Goal: Find contact information: Obtain details needed to contact an individual or organization

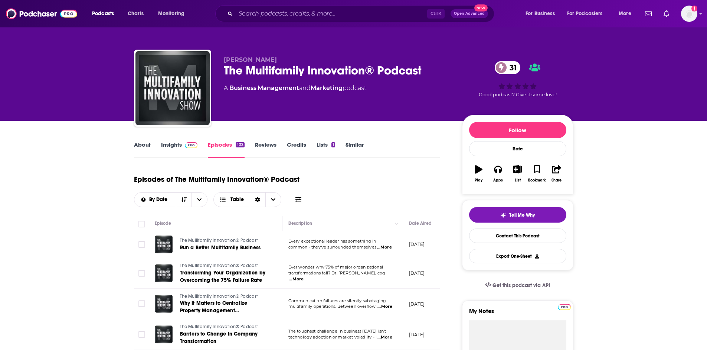
click at [187, 147] on img at bounding box center [191, 145] width 13 height 6
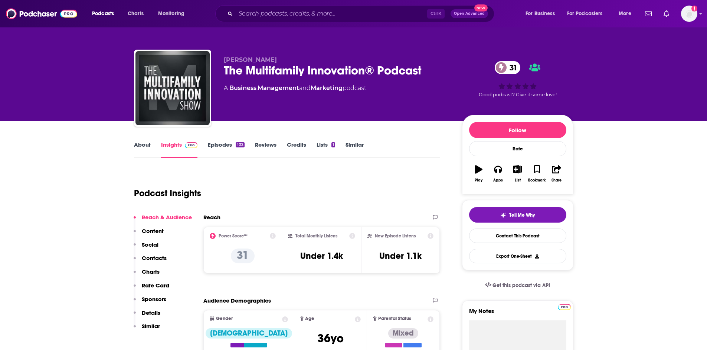
click at [141, 146] on link "About" at bounding box center [142, 149] width 17 height 17
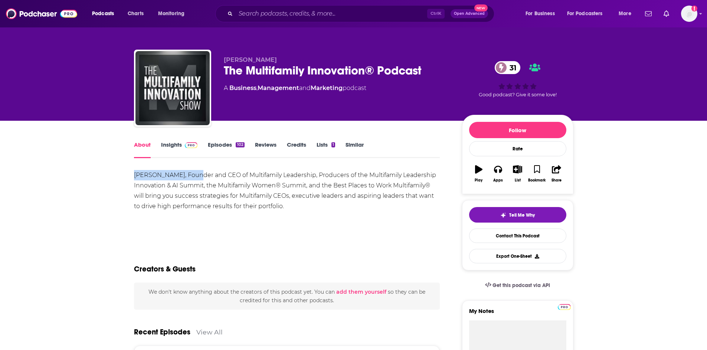
drag, startPoint x: 125, startPoint y: 171, endPoint x: 192, endPoint y: 177, distance: 67.1
click at [183, 193] on div "[PERSON_NAME], Founder and CEO of Multifamily Leadership, Producers of the Mult…" at bounding box center [287, 191] width 306 height 42
click at [248, 143] on div "Episodes 102" at bounding box center [231, 149] width 47 height 17
click at [237, 145] on div "102" at bounding box center [240, 144] width 9 height 5
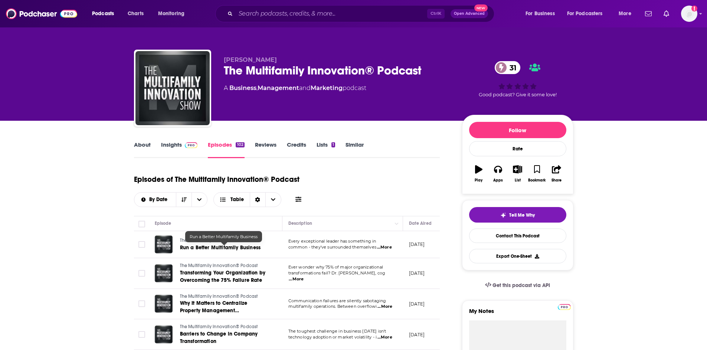
click at [235, 248] on span "Run a Better Multifamily Business" at bounding box center [220, 248] width 81 height 6
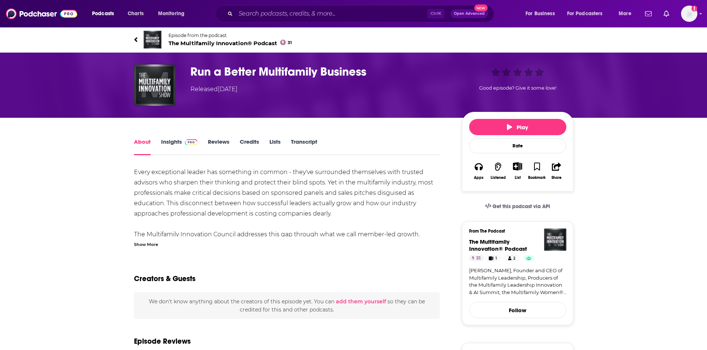
click at [147, 245] on div "Show More" at bounding box center [146, 244] width 24 height 7
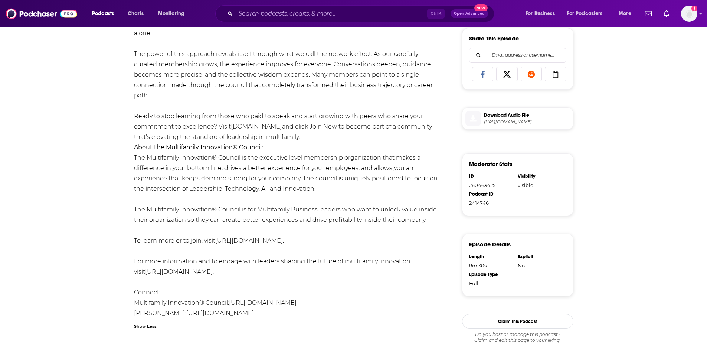
scroll to position [334, 0]
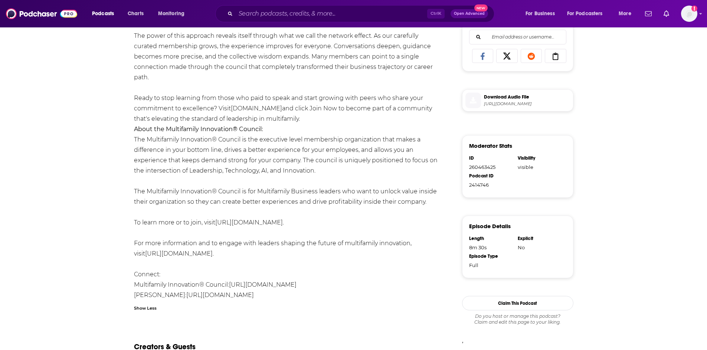
click at [212, 294] on link "[URL][DOMAIN_NAME]" at bounding box center [219, 295] width 67 height 7
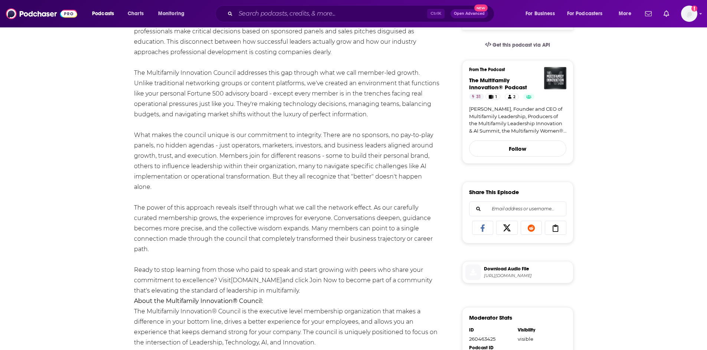
scroll to position [148, 0]
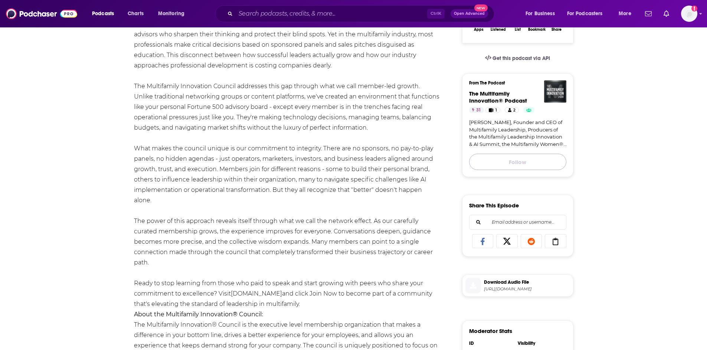
click at [543, 167] on button "Follow" at bounding box center [517, 162] width 97 height 16
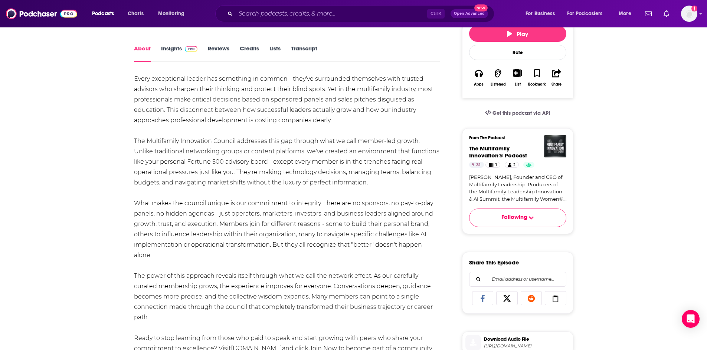
scroll to position [37, 0]
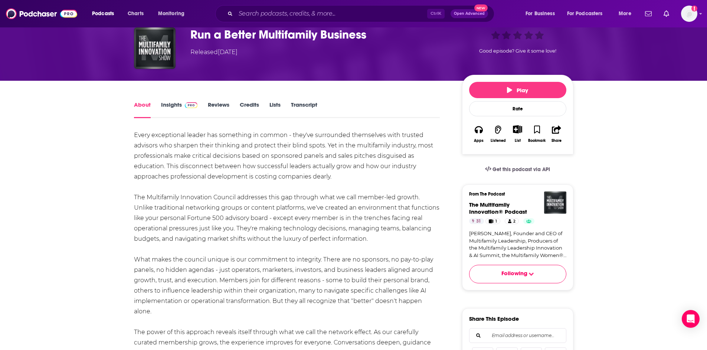
click at [183, 103] on span at bounding box center [190, 104] width 16 height 7
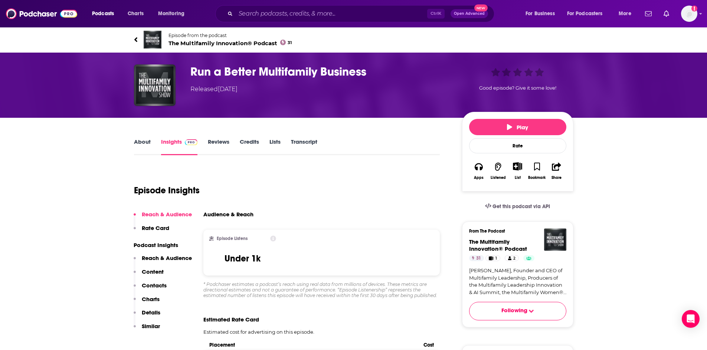
click at [312, 142] on link "Transcript" at bounding box center [304, 146] width 26 height 17
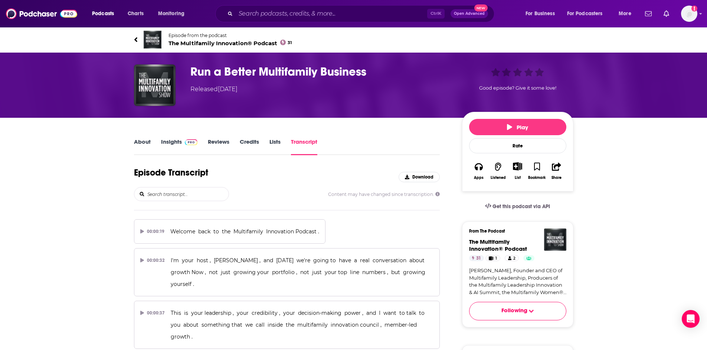
scroll to position [37, 0]
click at [139, 139] on link "About" at bounding box center [142, 146] width 17 height 17
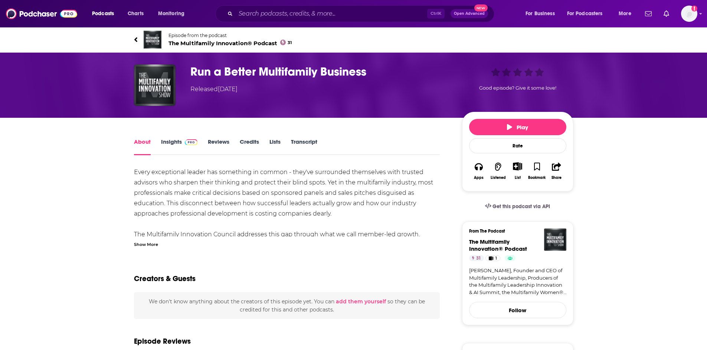
click at [183, 139] on span at bounding box center [190, 141] width 16 height 7
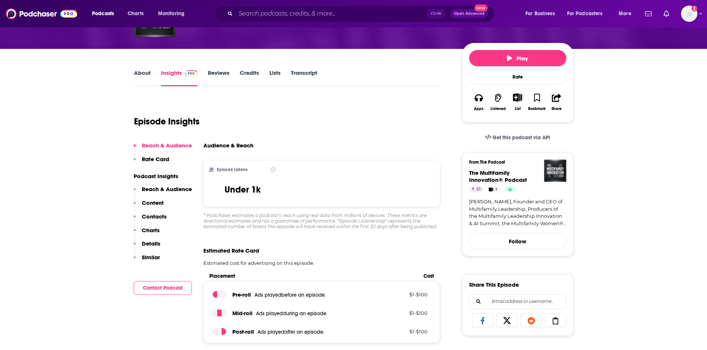
scroll to position [74, 0]
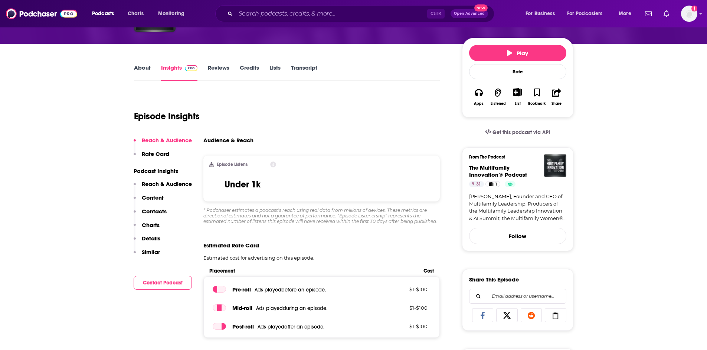
click at [155, 213] on p "Contacts" at bounding box center [154, 211] width 25 height 7
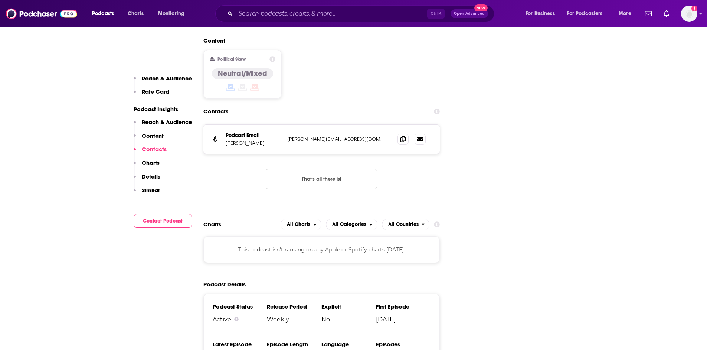
scroll to position [712, 0]
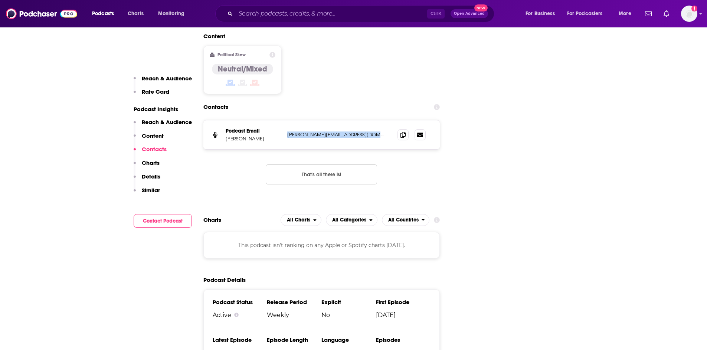
drag, startPoint x: 374, startPoint y: 133, endPoint x: 286, endPoint y: 134, distance: 88.3
click at [286, 134] on div "Podcast Email Patrick Antrim patrick@multifamilyleadership.com patrick@multifam…" at bounding box center [321, 135] width 237 height 29
copy p "[PERSON_NAME][EMAIL_ADDRESS][DOMAIN_NAME]"
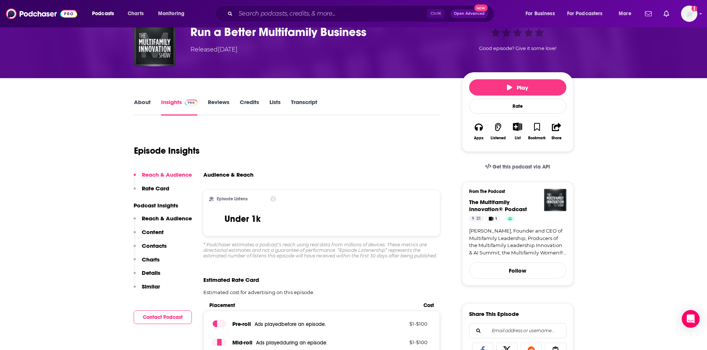
scroll to position [0, 0]
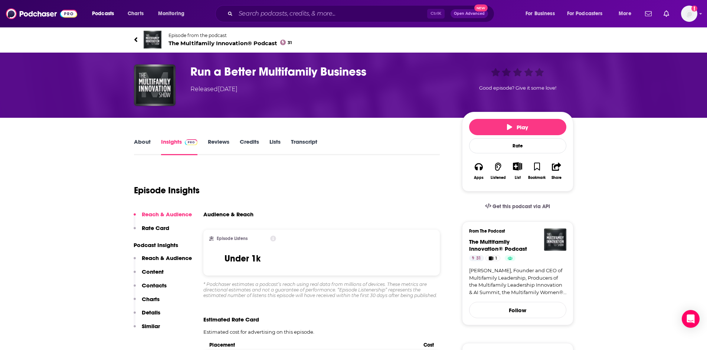
click at [220, 45] on span "The Multifamily Innovation® Podcast 31" at bounding box center [230, 43] width 124 height 7
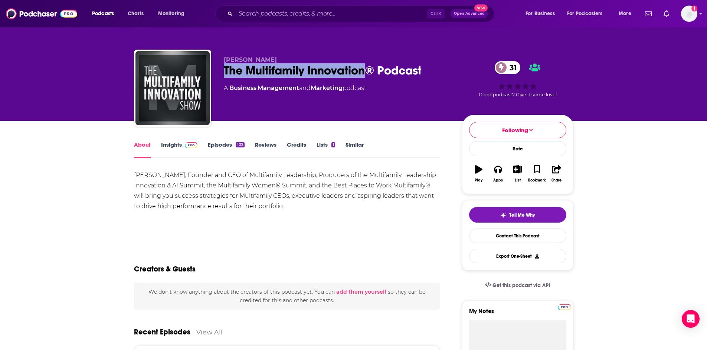
drag, startPoint x: 218, startPoint y: 71, endPoint x: 348, endPoint y: 74, distance: 130.6
click at [365, 71] on div "Patrick Antrim The Multifamily Innovation® Podcast 31 A Business , Management a…" at bounding box center [353, 90] width 439 height 80
copy h1 "The Multifamily Innovation"
click at [176, 144] on link "Insights" at bounding box center [179, 149] width 37 height 17
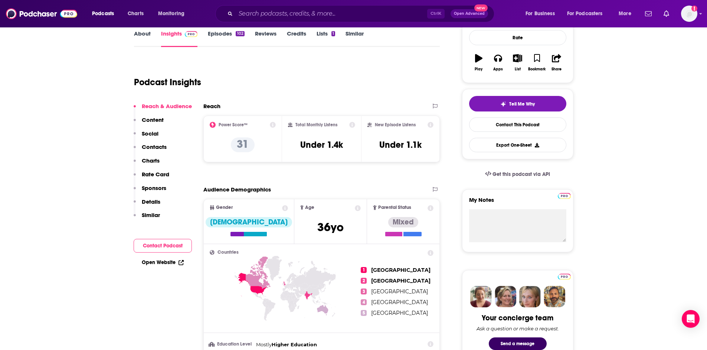
click at [159, 149] on p "Contacts" at bounding box center [154, 147] width 25 height 7
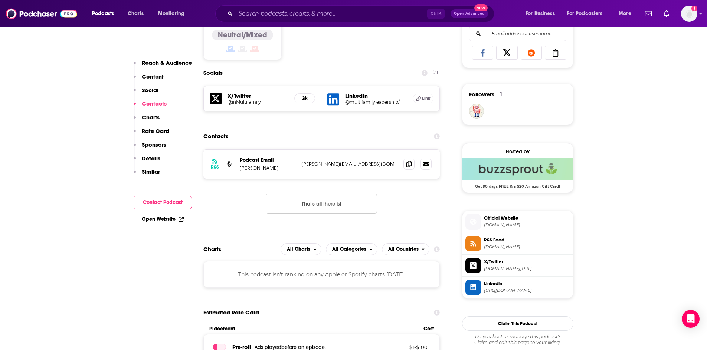
scroll to position [513, 0]
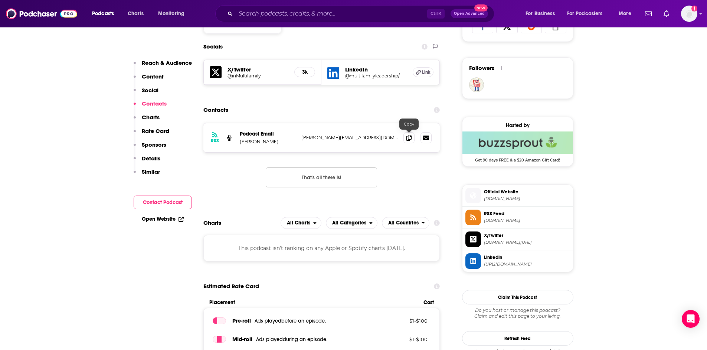
drag, startPoint x: 407, startPoint y: 139, endPoint x: 530, endPoint y: 37, distance: 159.4
click at [408, 138] on icon at bounding box center [408, 138] width 5 height 6
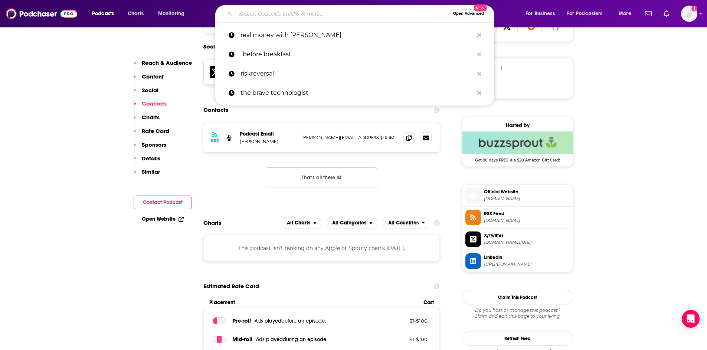
click at [261, 10] on input "Search podcasts, credits, & more..." at bounding box center [343, 14] width 214 height 12
paste input "Multifamily Unpacked"
type input "Multifamily Unpacked"
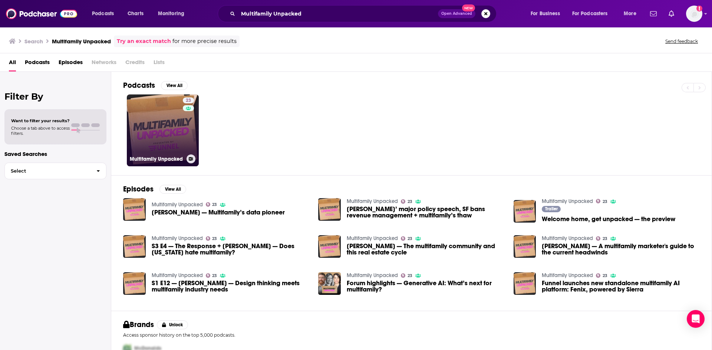
click at [154, 137] on link "23 Multifamily Unpacked" at bounding box center [163, 131] width 72 height 72
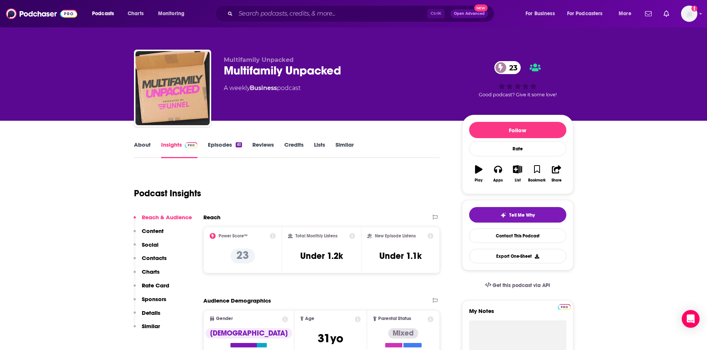
click at [214, 149] on link "Episodes 61" at bounding box center [225, 149] width 34 height 17
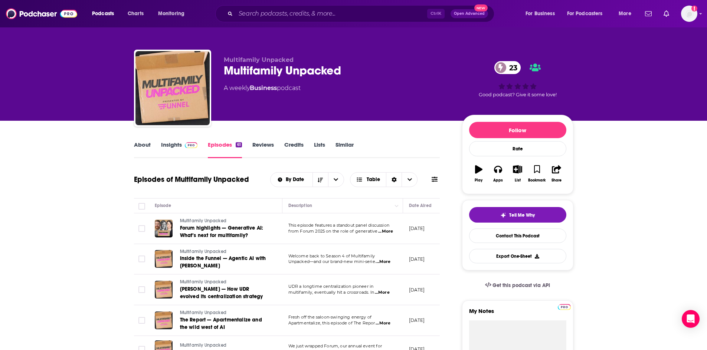
click at [330, 228] on p "This episode features a standout panel discussion" at bounding box center [342, 226] width 108 height 6
click at [380, 232] on span "...More" at bounding box center [385, 232] width 15 height 6
click at [178, 142] on link "Insights" at bounding box center [179, 149] width 37 height 17
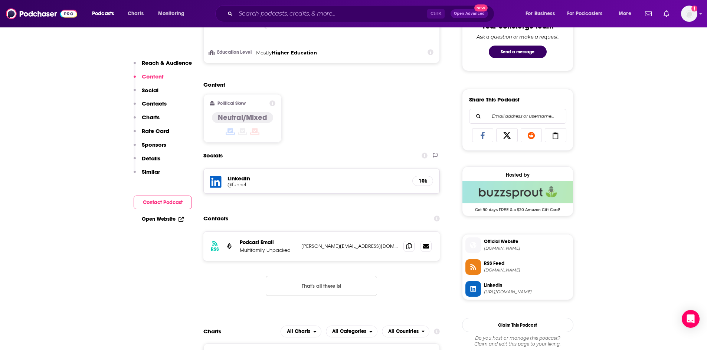
scroll to position [408, 0]
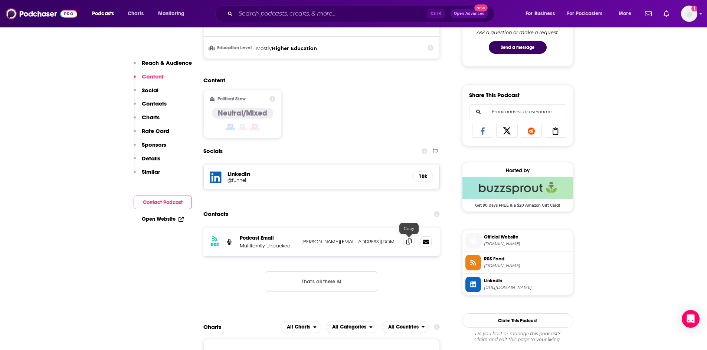
click at [408, 239] on icon at bounding box center [408, 242] width 5 height 6
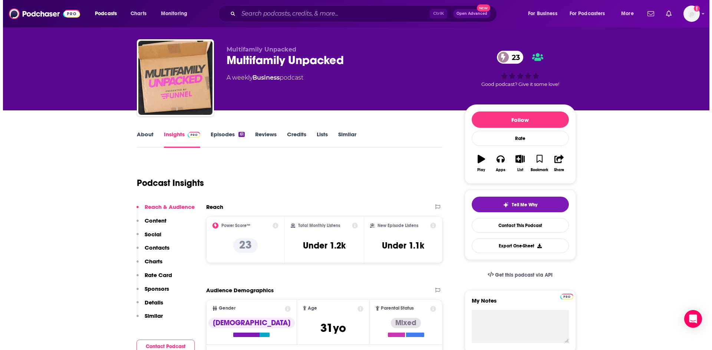
scroll to position [0, 0]
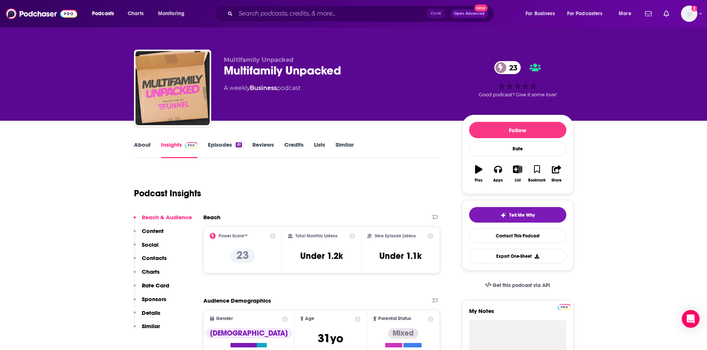
click at [214, 144] on link "Episodes 61" at bounding box center [225, 149] width 34 height 17
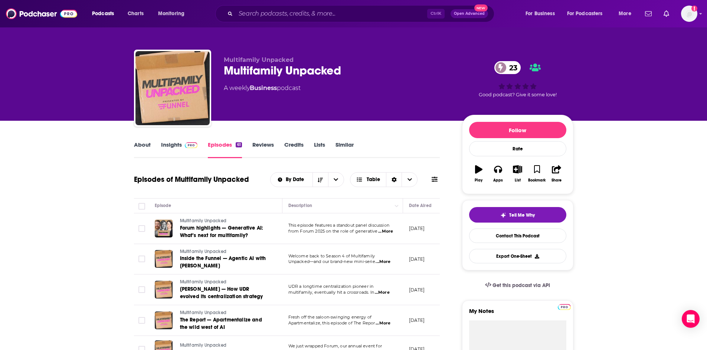
click at [388, 265] on span "...More" at bounding box center [382, 262] width 15 height 6
drag, startPoint x: 286, startPoint y: 215, endPoint x: 334, endPoint y: 227, distance: 49.2
click at [388, 264] on span "...More" at bounding box center [382, 262] width 15 height 6
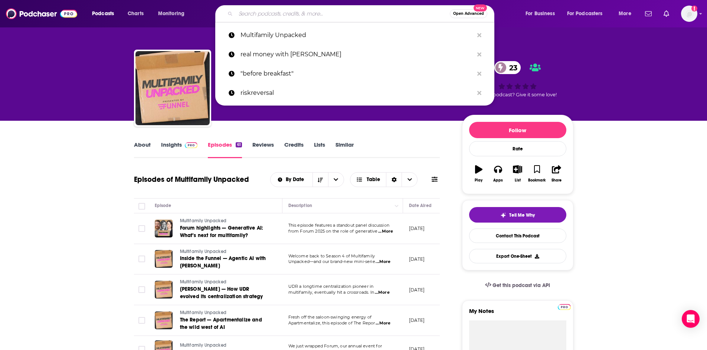
click at [287, 8] on input "Search podcasts, credits, & more..." at bounding box center [343, 14] width 214 height 12
paste input "Multifamily Forward"
type input "Multifamily Forward"
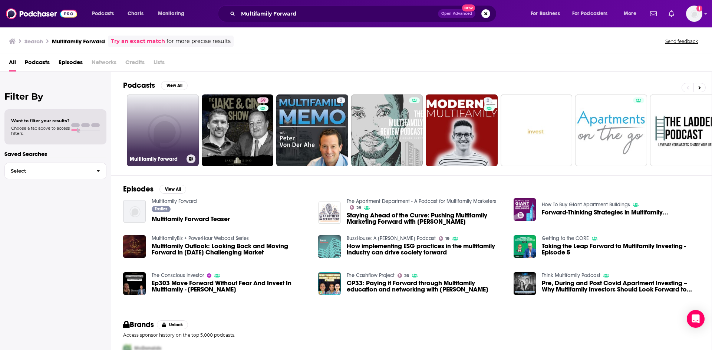
click at [161, 125] on link "Multifamily Forward" at bounding box center [163, 131] width 72 height 72
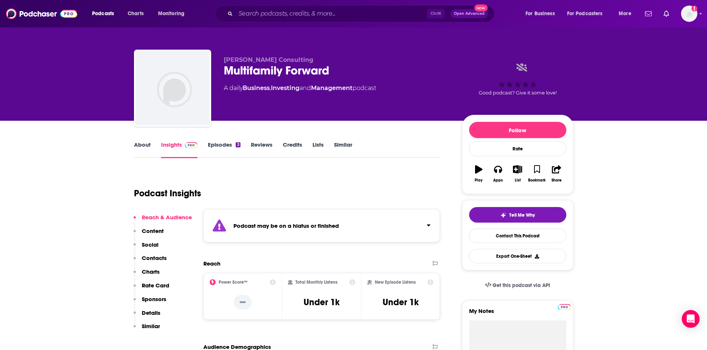
click at [208, 147] on link "Episodes 3" at bounding box center [224, 149] width 32 height 17
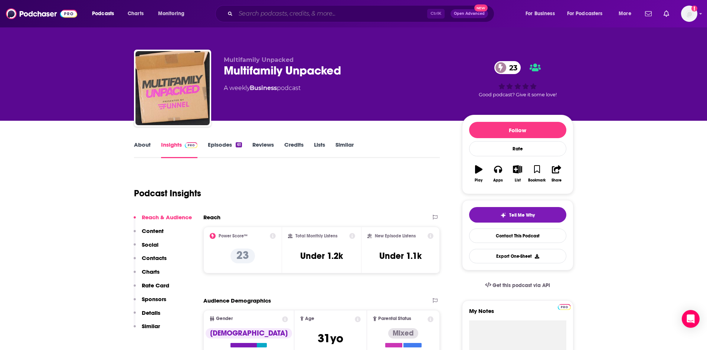
click at [315, 10] on input "Search podcasts, credits, & more..." at bounding box center [331, 14] width 191 height 12
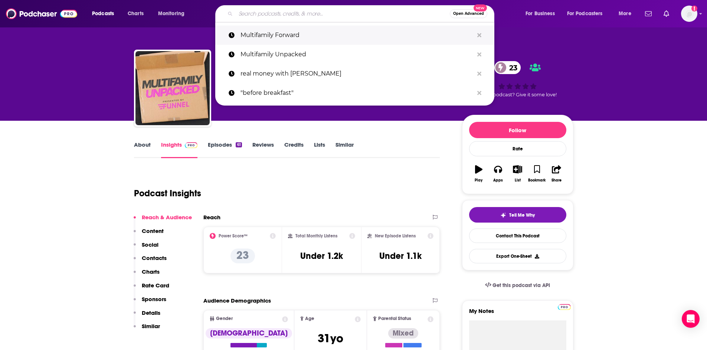
click at [306, 40] on p "Multifamily Forward" at bounding box center [356, 35] width 233 height 19
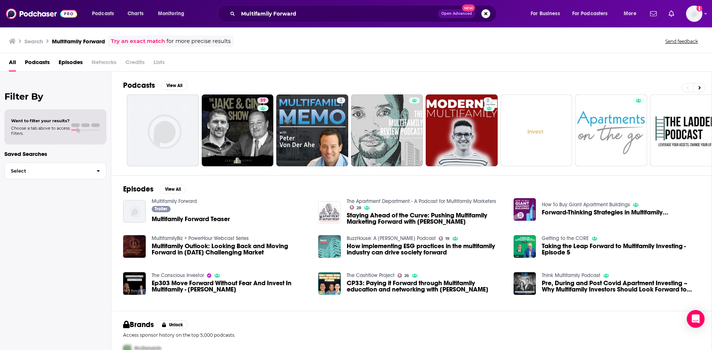
click at [204, 250] on span "Multifamily Outlook: Looking Back and Moving Forward in Today’s Challenging Mar…" at bounding box center [231, 249] width 158 height 13
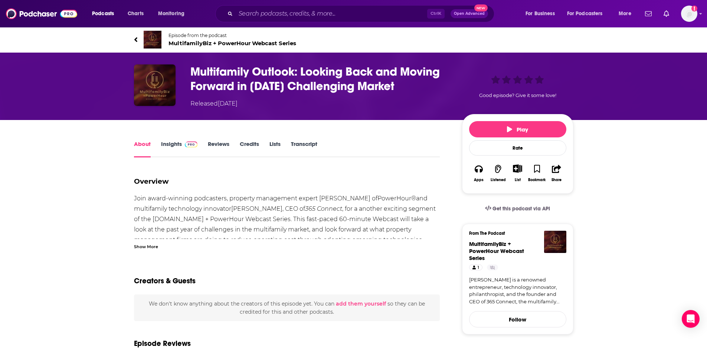
click at [178, 142] on link "Insights" at bounding box center [179, 149] width 37 height 17
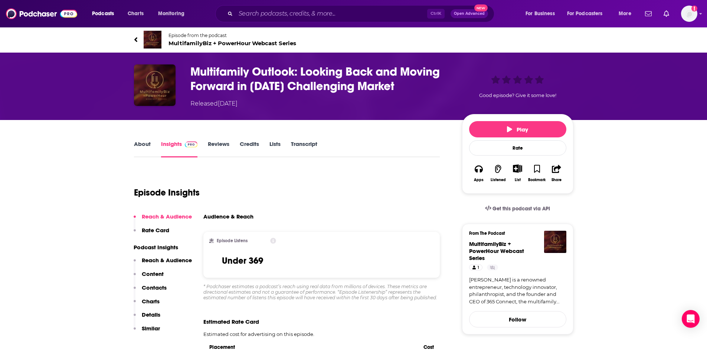
click at [223, 141] on link "Reviews" at bounding box center [219, 149] width 22 height 17
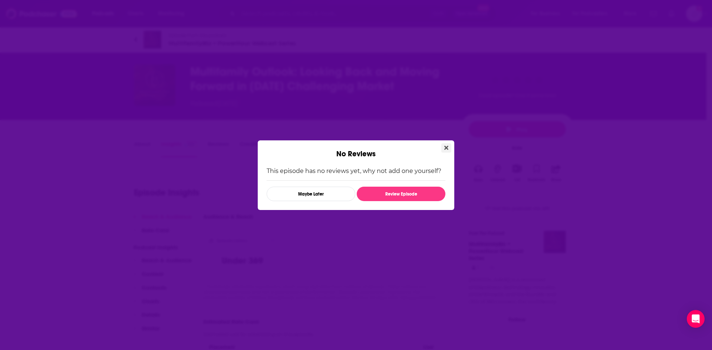
drag, startPoint x: 452, startPoint y: 151, endPoint x: 448, endPoint y: 150, distance: 4.1
click at [452, 150] on div "No Reviews" at bounding box center [356, 150] width 197 height 18
click at [448, 150] on button "Close" at bounding box center [446, 148] width 10 height 9
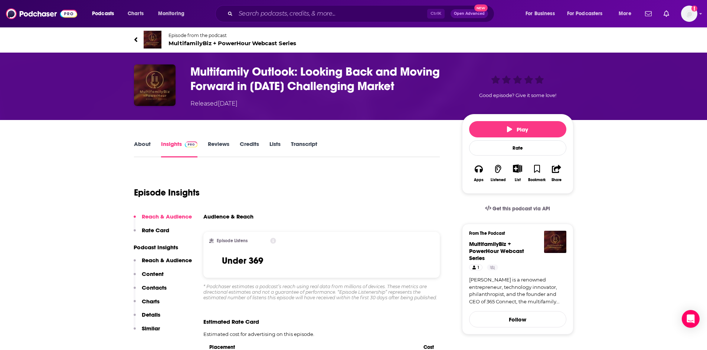
click at [141, 36] on link "Episode from the podcast MultifamilyBiz + PowerHour Webcast Series" at bounding box center [353, 40] width 439 height 18
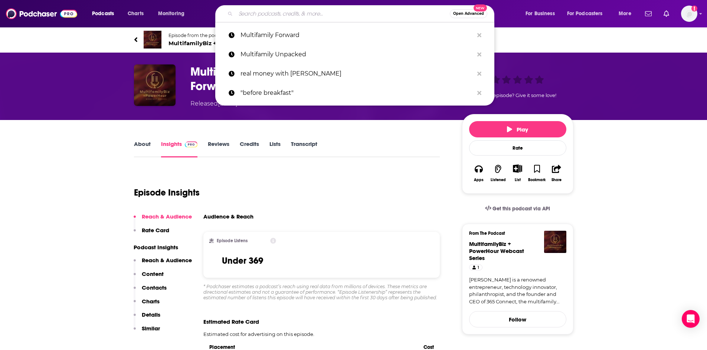
click at [268, 10] on input "Search podcasts, credits, & more..." at bounding box center [343, 14] width 214 height 12
click at [266, 43] on p "Multifamily Forward" at bounding box center [356, 35] width 233 height 19
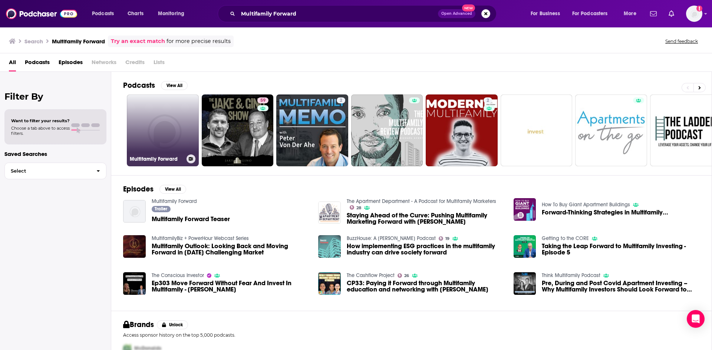
click at [163, 135] on link "Multifamily Forward" at bounding box center [163, 131] width 72 height 72
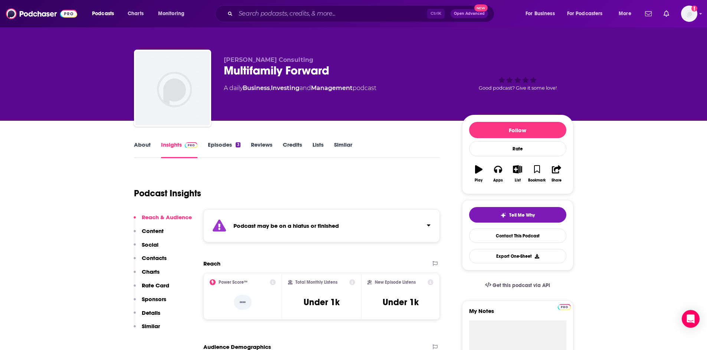
click at [162, 260] on p "Contacts" at bounding box center [154, 258] width 25 height 7
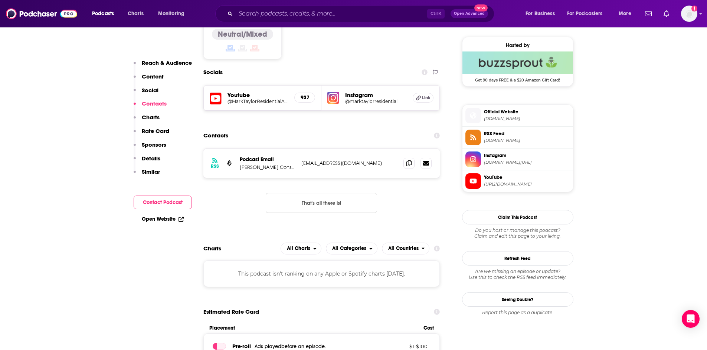
scroll to position [559, 0]
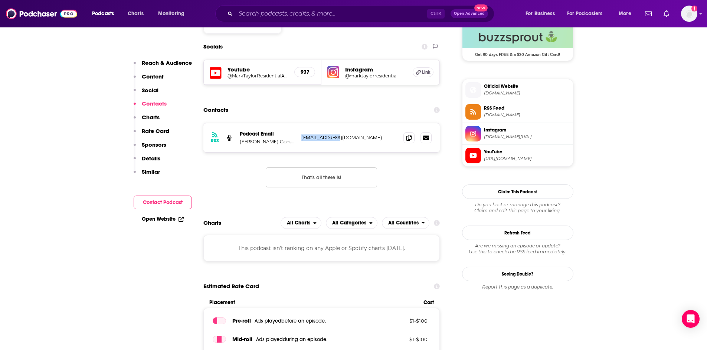
drag, startPoint x: 341, startPoint y: 141, endPoint x: 300, endPoint y: 139, distance: 40.8
click at [300, 139] on div "RSS Podcast Email Mark-Taylor Consulting pr@lavidge.com pr@lavidge.com" at bounding box center [321, 138] width 237 height 29
copy p "pr@lavidge.com"
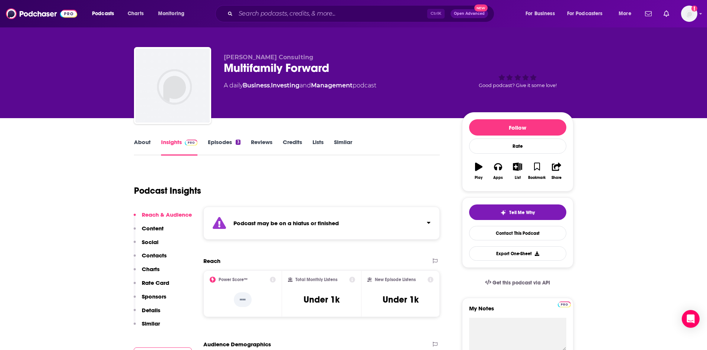
scroll to position [0, 0]
